Goal: Task Accomplishment & Management: Use online tool/utility

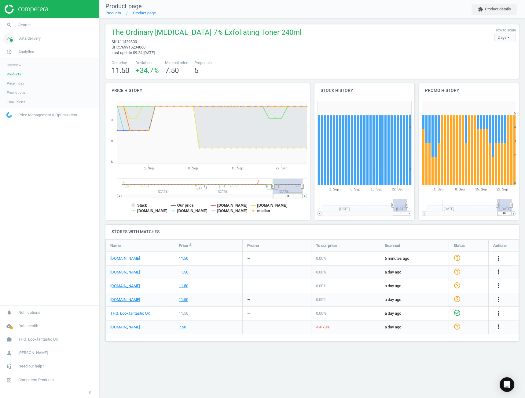
scroll to position [113, 424]
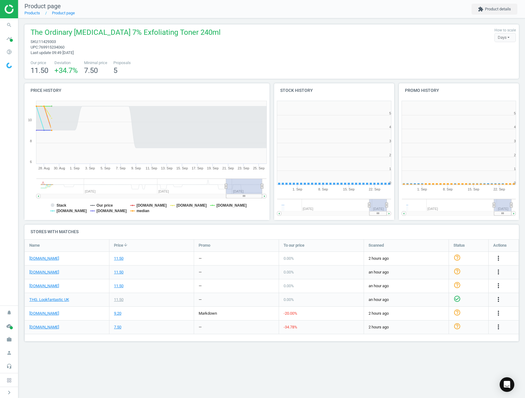
scroll to position [132, 130]
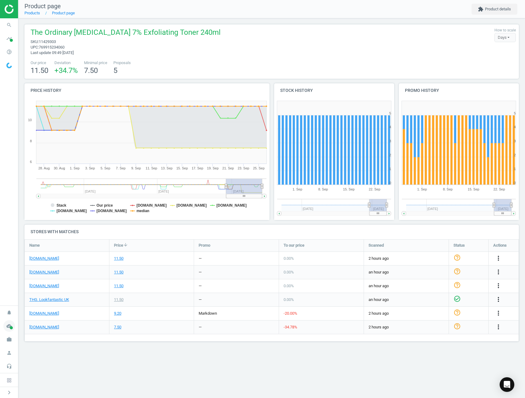
click at [11, 321] on icon "cloud_done" at bounding box center [9, 326] width 12 height 12
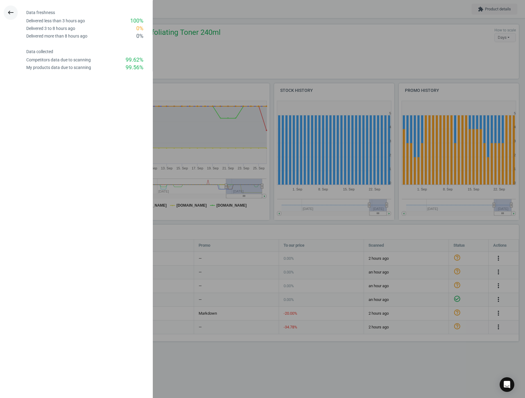
click at [13, 11] on icon "keyboard_backspace" at bounding box center [10, 12] width 7 height 7
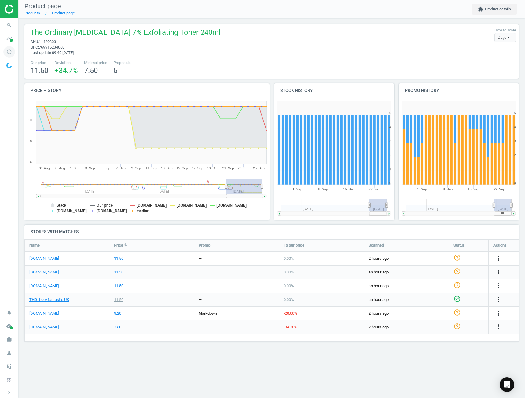
drag, startPoint x: 10, startPoint y: 49, endPoint x: 23, endPoint y: 57, distance: 15.4
click at [10, 49] on icon "pie_chart_outlined" at bounding box center [9, 52] width 12 height 12
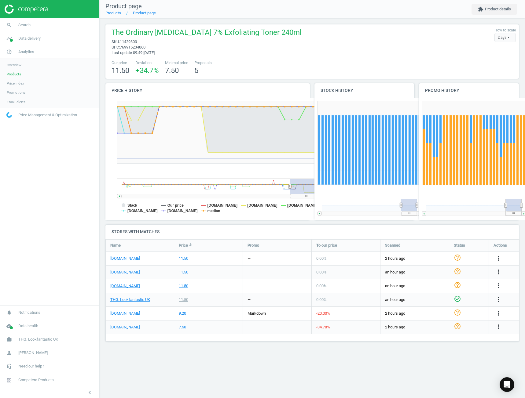
scroll to position [112, 423]
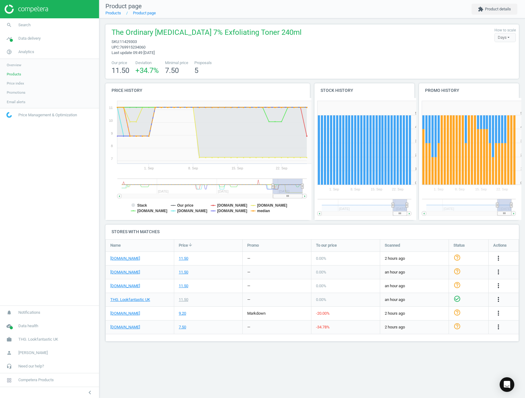
click at [34, 75] on link "Products" at bounding box center [49, 74] width 99 height 9
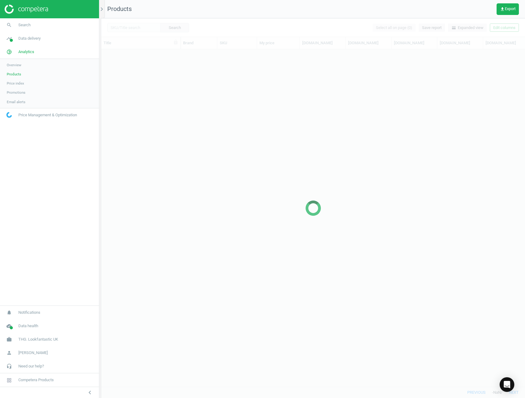
scroll to position [328, 419]
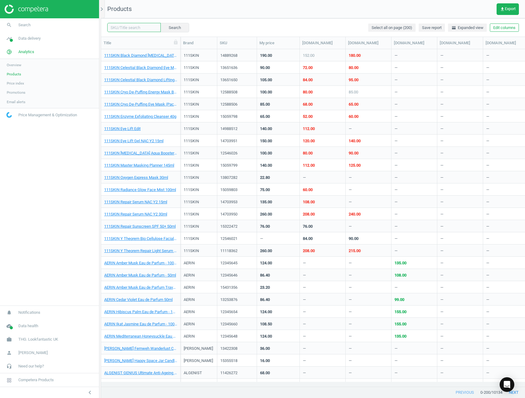
click at [140, 31] on input "text" at bounding box center [133, 27] width 53 height 9
type input "the ordinary glycolic"
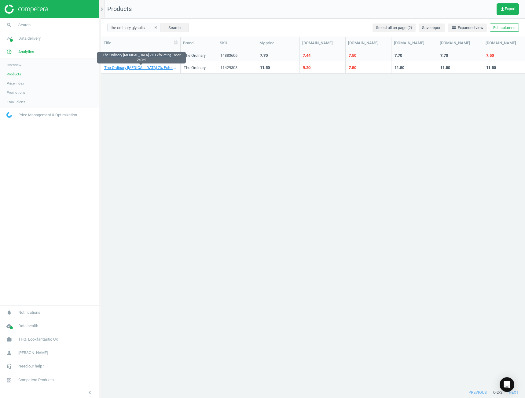
click at [150, 68] on link "The Ordinary [MEDICAL_DATA] 7% Exfoliating Toner 240ml" at bounding box center [140, 67] width 73 height 5
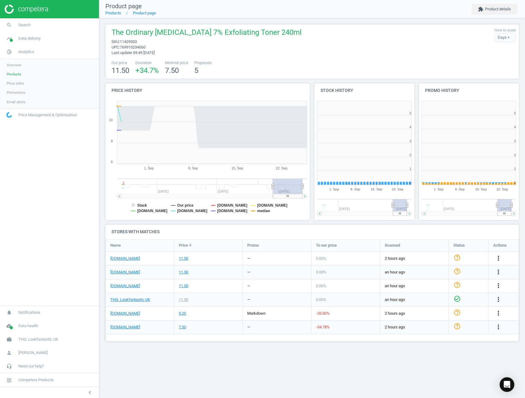
scroll to position [132, 109]
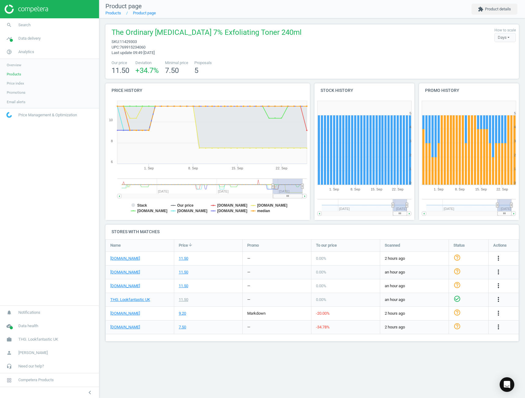
drag, startPoint x: 89, startPoint y: 390, endPoint x: 175, endPoint y: 163, distance: 242.6
click at [88, 390] on icon "chevron_left" at bounding box center [89, 392] width 7 height 7
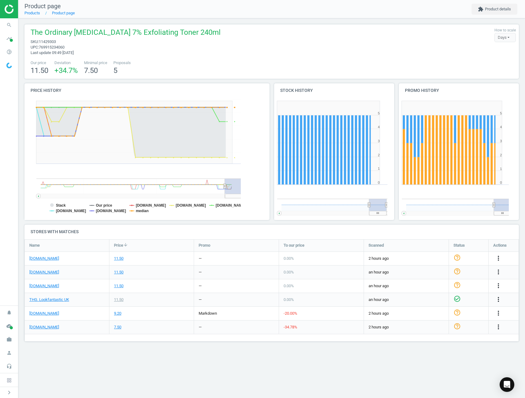
scroll to position [0, 0]
click at [229, 204] on tspan "[DOMAIN_NAME]" at bounding box center [231, 205] width 30 height 4
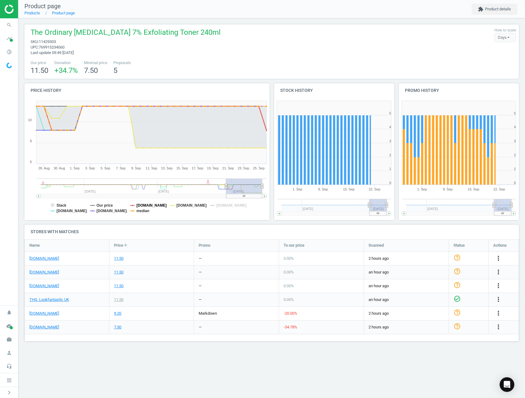
click at [149, 206] on tspan "[DOMAIN_NAME]" at bounding box center [152, 205] width 30 height 4
click at [138, 211] on tspan "median" at bounding box center [143, 211] width 13 height 4
click at [104, 212] on tspan "[DOMAIN_NAME]" at bounding box center [112, 211] width 30 height 4
click at [77, 211] on tspan "[DOMAIN_NAME]" at bounding box center [72, 211] width 30 height 4
click at [59, 202] on rect at bounding box center [146, 159] width 245 height 122
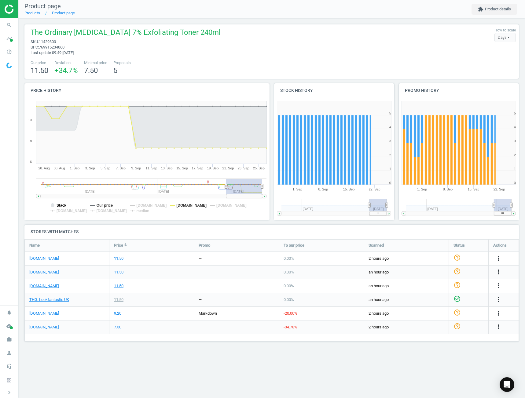
click at [60, 204] on tspan "Stack" at bounding box center [62, 205] width 10 height 4
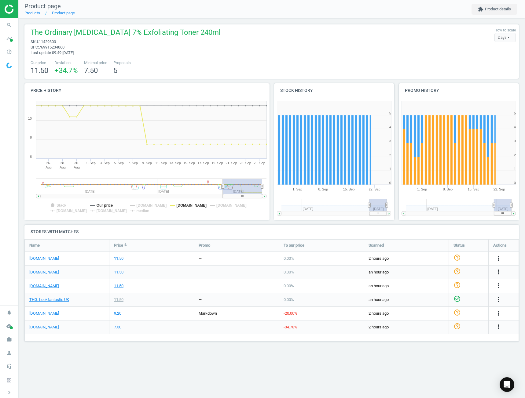
drag, startPoint x: 225, startPoint y: 188, endPoint x: 223, endPoint y: 191, distance: 3.9
click at [223, 191] on g at bounding box center [151, 189] width 230 height 20
click at [10, 53] on icon "pie_chart_outlined" at bounding box center [9, 52] width 12 height 12
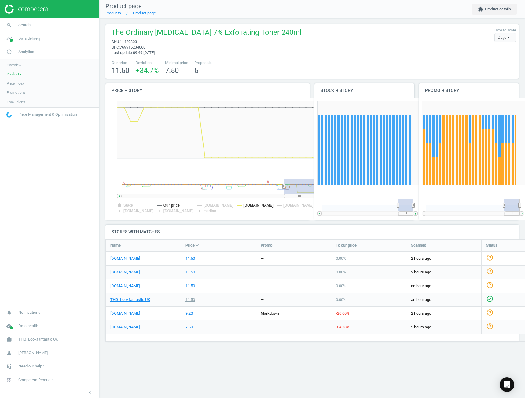
scroll to position [112, 423]
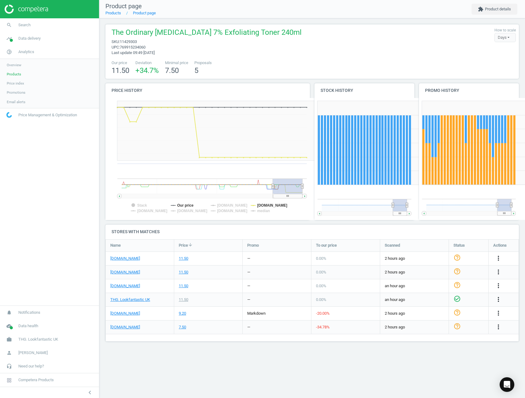
click at [20, 75] on span "Products" at bounding box center [14, 74] width 14 height 5
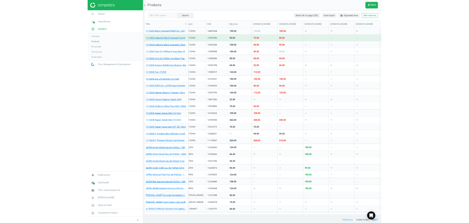
scroll to position [0, 12]
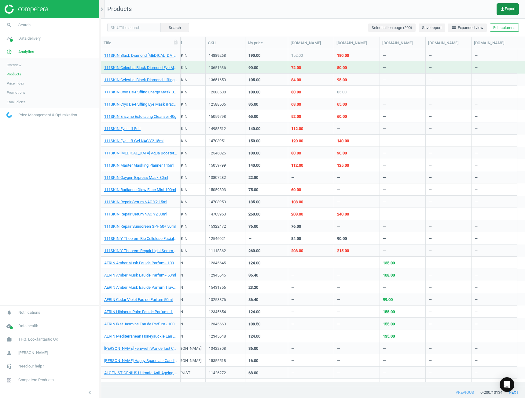
click at [506, 10] on span "get_app Export" at bounding box center [508, 9] width 16 height 5
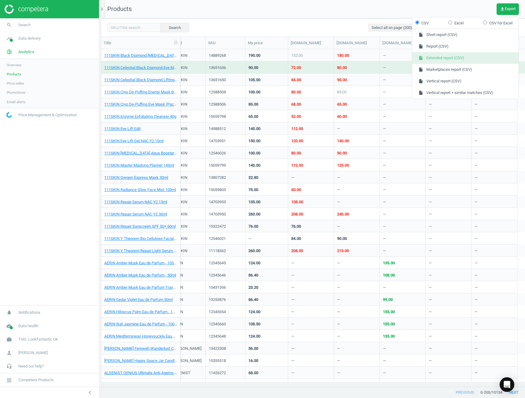
click at [453, 57] on button "insert_drive_file Extended report (CSV)" at bounding box center [465, 58] width 106 height 12
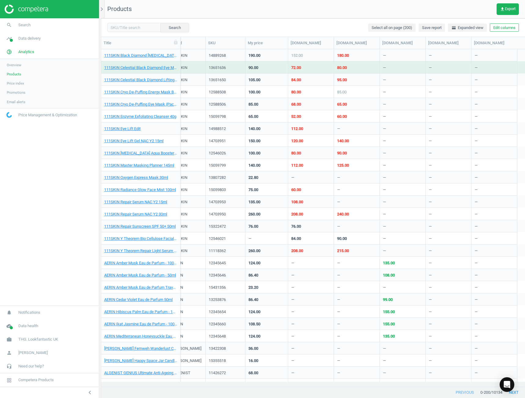
drag, startPoint x: 28, startPoint y: 252, endPoint x: 35, endPoint y: 234, distance: 19.7
click at [28, 252] on nav "search Search timeline Data delivery Overview Matches dashboard Matches Rematch…" at bounding box center [49, 161] width 99 height 287
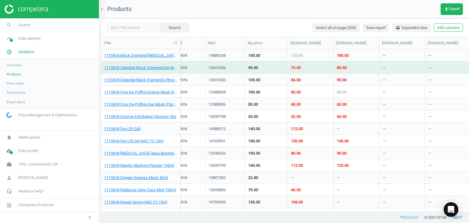
scroll to position [0, 11]
click at [135, 30] on input "text" at bounding box center [133, 27] width 53 height 9
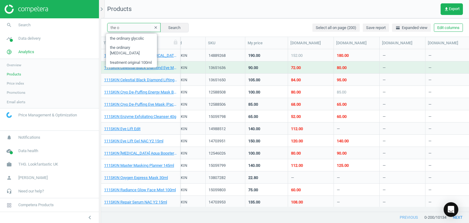
type input "the ordinary [MEDICAL_DATA]"
click at [170, 30] on button "Search" at bounding box center [174, 27] width 29 height 9
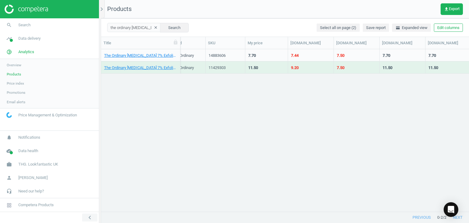
click at [93, 215] on button "chevron_left" at bounding box center [89, 218] width 15 height 8
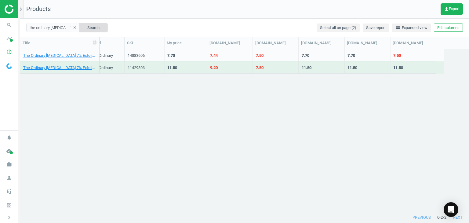
scroll to position [158, 444]
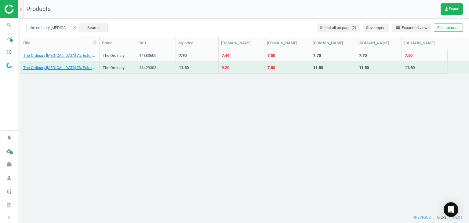
click at [63, 71] on div "The Ordinary [MEDICAL_DATA] 7% Exfoliating Toner 240ml" at bounding box center [59, 69] width 73 height 8
click at [56, 64] on div "The Ordinary [MEDICAL_DATA] 7% Exfoliating Toner 240ml" at bounding box center [59, 67] width 73 height 11
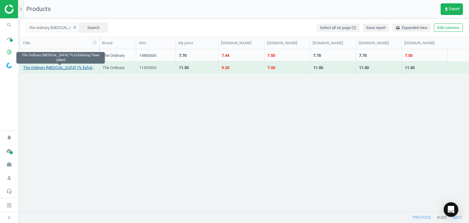
click at [58, 70] on link "The Ordinary [MEDICAL_DATA] 7% Exfoliating Toner 240ml" at bounding box center [59, 67] width 73 height 5
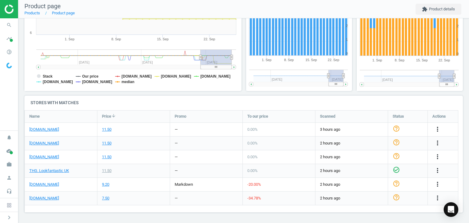
scroll to position [38, 0]
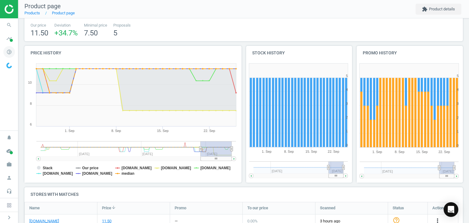
click at [11, 47] on icon "pie_chart_outlined" at bounding box center [9, 52] width 12 height 12
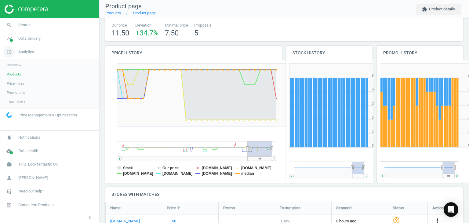
scroll to position [3, 3]
click at [91, 215] on icon "chevron_left" at bounding box center [89, 217] width 7 height 7
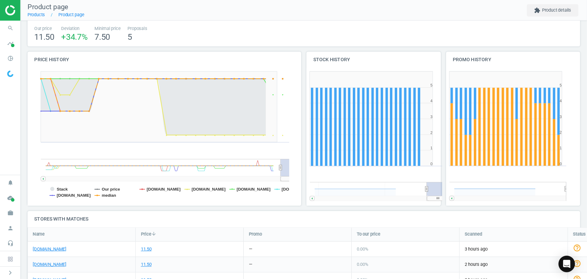
scroll to position [112, 560]
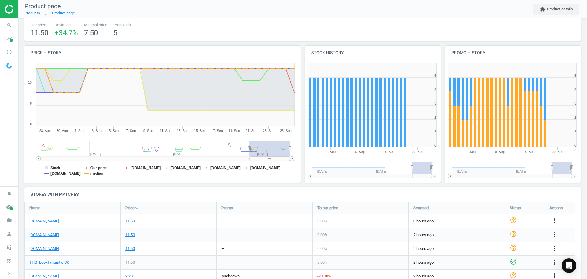
drag, startPoint x: 263, startPoint y: 160, endPoint x: 292, endPoint y: 162, distance: 29.4
click at [292, 162] on icon "Created with Highstock 6.2.0 [DATE]. [DATE]. [DATE]. [DATE]. [DATE]. [DATE]. Se…" at bounding box center [160, 121] width 273 height 122
click at [14, 14] on div at bounding box center [9, 9] width 18 height 18
click at [5, 5] on img at bounding box center [26, 9] width 43 height 9
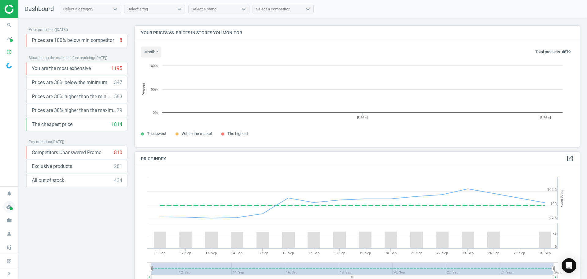
scroll to position [133, 451]
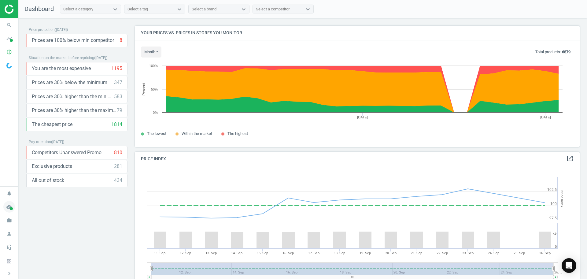
click at [10, 210] on icon "cloud_done" at bounding box center [9, 207] width 12 height 12
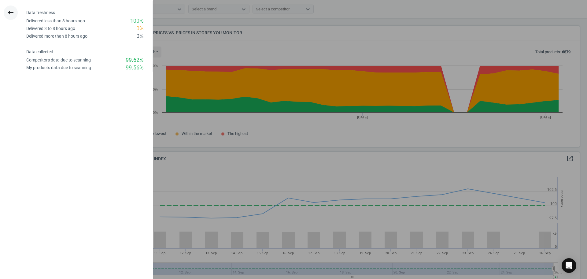
click at [10, 18] on button "keyboard_backspace" at bounding box center [11, 12] width 14 height 14
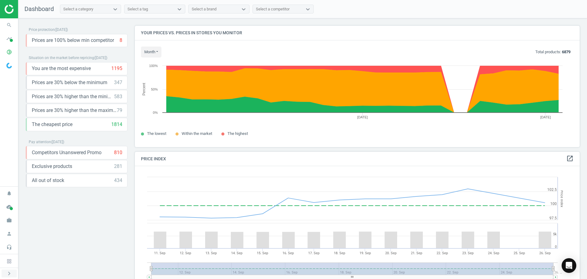
click at [11, 273] on icon "chevron_right" at bounding box center [8, 272] width 7 height 7
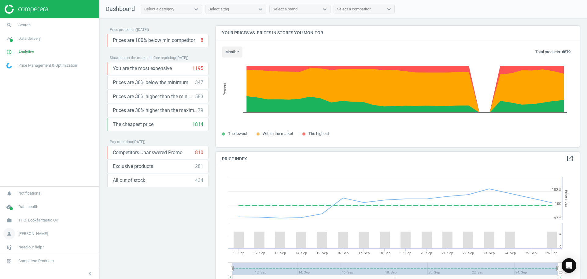
scroll to position [152, 370]
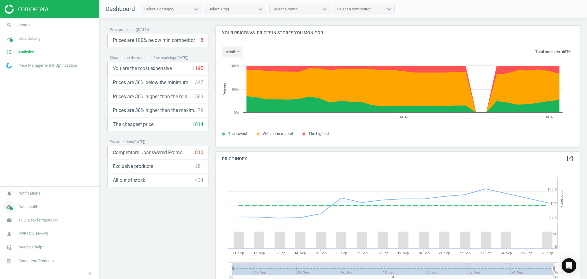
click at [15, 209] on span "cloud_done" at bounding box center [9, 206] width 18 height 13
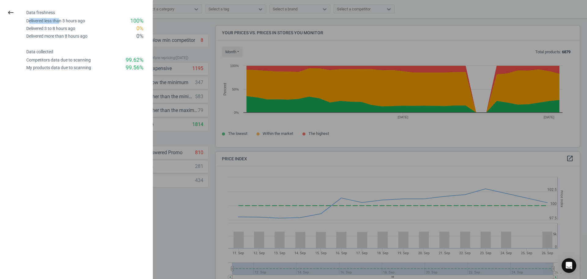
drag, startPoint x: 28, startPoint y: 21, endPoint x: 60, endPoint y: 20, distance: 31.8
click at [60, 20] on div "Delivered less than 3 hours ago" at bounding box center [55, 21] width 59 height 6
click at [24, 21] on div "keyboard_backspace" at bounding box center [11, 36] width 26 height 71
drag, startPoint x: 24, startPoint y: 21, endPoint x: 148, endPoint y: 21, distance: 124.0
click at [148, 21] on div "Data freshness Delivered less than 3 hours ago 100 % Delivered 3 to 8 hours ago…" at bounding box center [89, 36] width 131 height 71
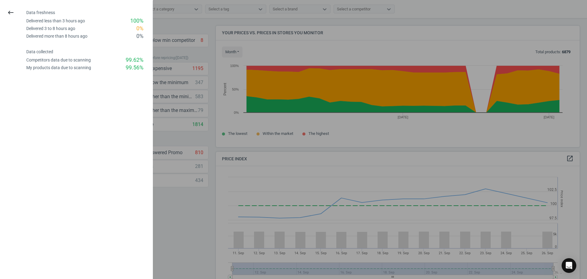
click at [89, 35] on div "Delivered more than 8 hours ago 0 %" at bounding box center [89, 36] width 126 height 8
drag, startPoint x: 26, startPoint y: 31, endPoint x: 141, endPoint y: 38, distance: 115.8
click at [144, 38] on div "Data freshness Delivered less than 3 hours ago 100 % Delivered 3 to 8 hours ago…" at bounding box center [89, 25] width 126 height 30
click at [141, 38] on div "0 %" at bounding box center [139, 36] width 7 height 8
drag, startPoint x: 26, startPoint y: 20, endPoint x: 151, endPoint y: 20, distance: 124.6
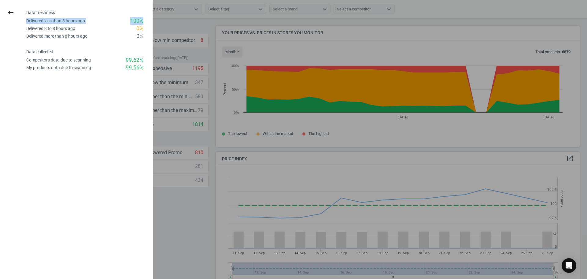
click at [151, 20] on div "Delivered less than 3 hours ago 100 %" at bounding box center [89, 21] width 126 height 8
drag, startPoint x: 86, startPoint y: 110, endPoint x: 91, endPoint y: 110, distance: 4.6
click at [88, 110] on div "keyboard_backspace Data freshness Delivered less than 3 hours ago 100 % Deliver…" at bounding box center [76, 139] width 153 height 279
click at [201, 227] on div at bounding box center [293, 139] width 587 height 279
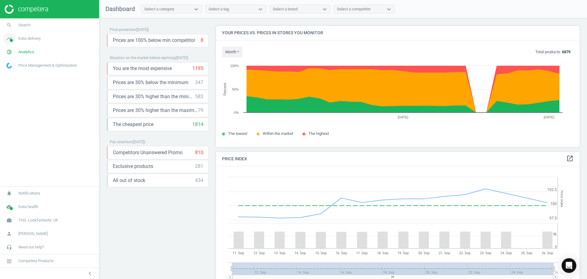
click at [28, 38] on span "Data delivery" at bounding box center [29, 38] width 22 height 5
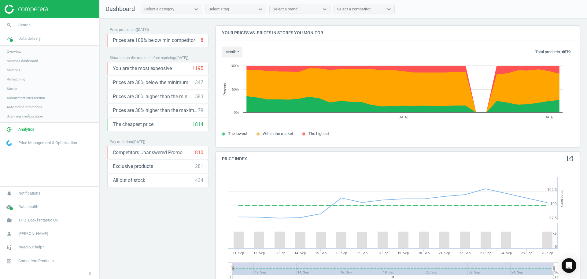
click at [25, 50] on link "Overview" at bounding box center [49, 51] width 99 height 9
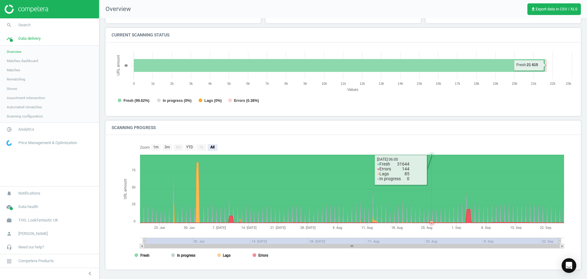
scroll to position [48, 0]
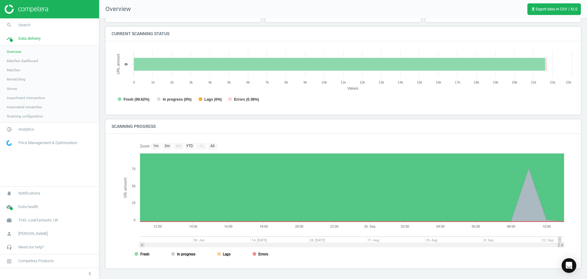
drag, startPoint x: 145, startPoint y: 239, endPoint x: 564, endPoint y: 243, distance: 419.5
click at [564, 243] on icon "Created with Highstock 6.2.0 URL amount 26. Sep 12:00 16:00 20:00 04:00 08:00 1…" at bounding box center [343, 201] width 448 height 122
click at [24, 207] on span "Data health" at bounding box center [28, 206] width 20 height 5
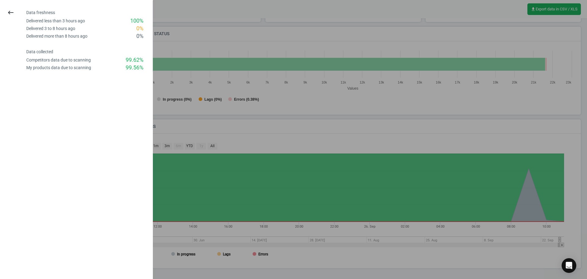
click at [235, 141] on div at bounding box center [293, 139] width 587 height 279
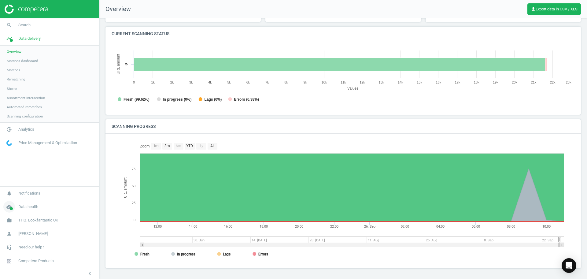
click at [11, 207] on span at bounding box center [11, 208] width 3 height 3
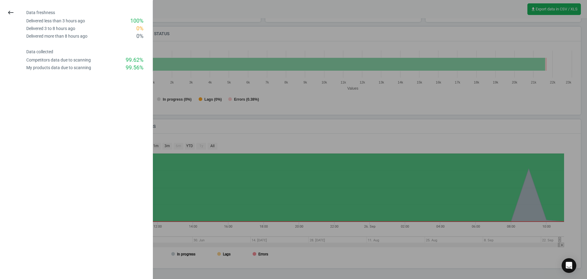
click at [200, 38] on div at bounding box center [293, 139] width 587 height 279
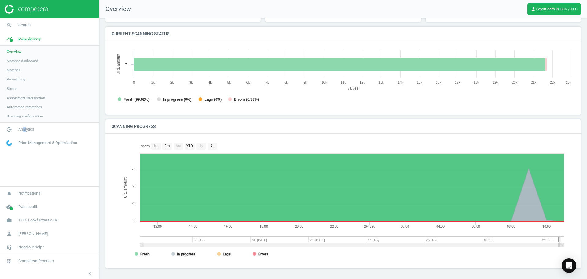
drag, startPoint x: 24, startPoint y: 127, endPoint x: 18, endPoint y: 126, distance: 5.9
click at [23, 127] on span "Analytics" at bounding box center [26, 128] width 16 height 5
click at [18, 75] on span "Products" at bounding box center [14, 74] width 14 height 5
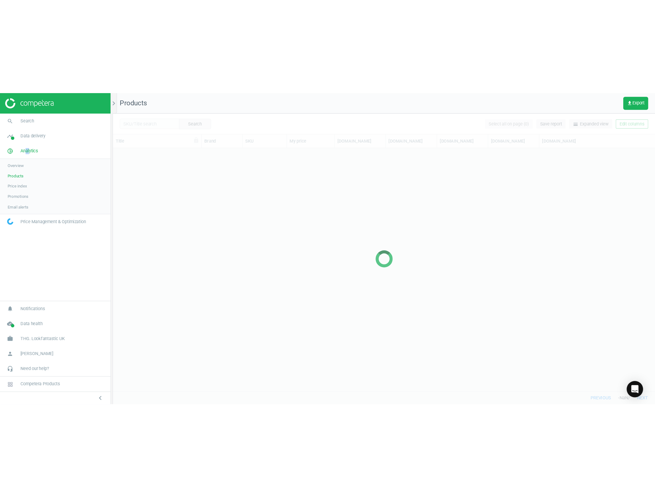
scroll to position [212, 480]
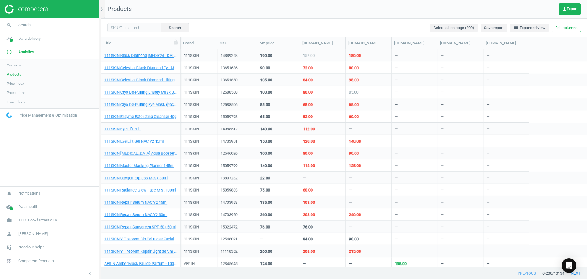
click at [247, 30] on div "Search Select all on page (200) Save report horizontal_split Expanded view Edit…" at bounding box center [343, 27] width 485 height 18
click at [573, 9] on span "get_app Export" at bounding box center [570, 9] width 16 height 5
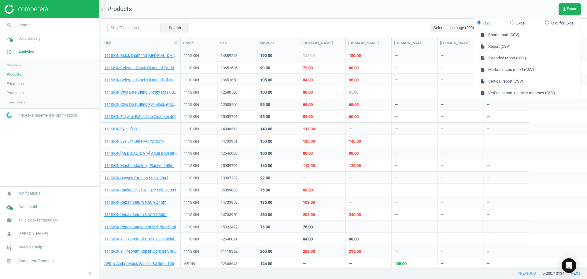
click at [335, 23] on div "Search Select all on page (200) Save report horizontal_split Expanded view Edit…" at bounding box center [343, 27] width 485 height 18
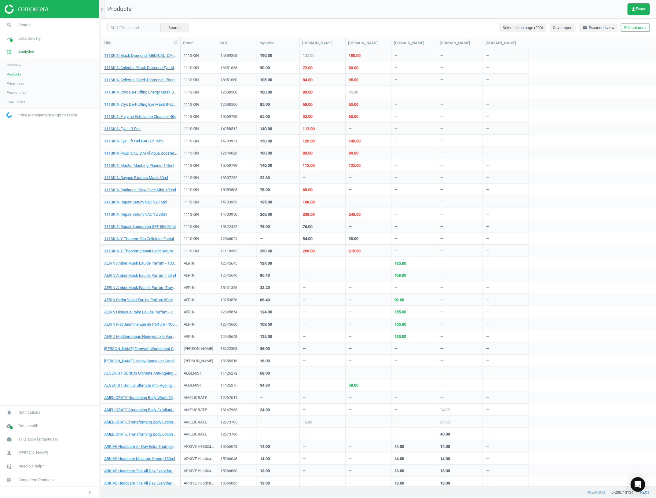
scroll to position [431, 549]
